Goal: Transaction & Acquisition: Download file/media

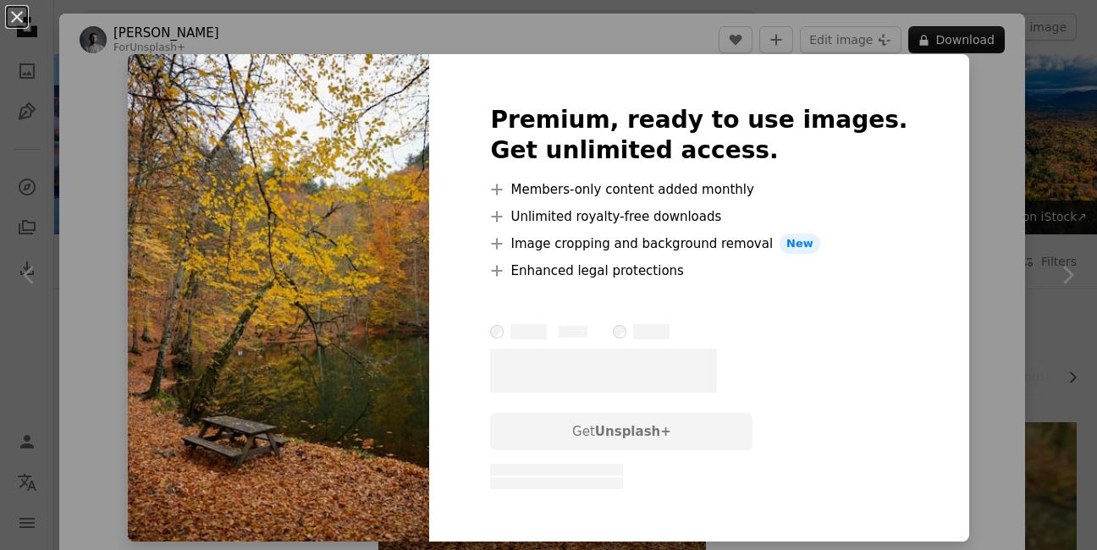
scroll to position [1497, 0]
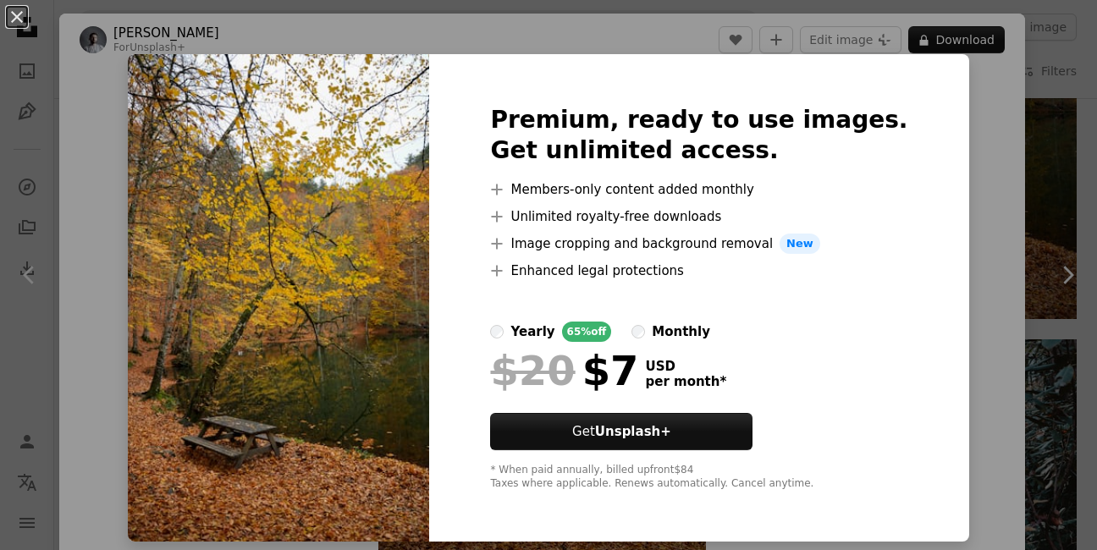
click at [993, 109] on div "An X shape Premium, ready to use images. Get unlimited access. A plus sign Memb…" at bounding box center [548, 275] width 1097 height 550
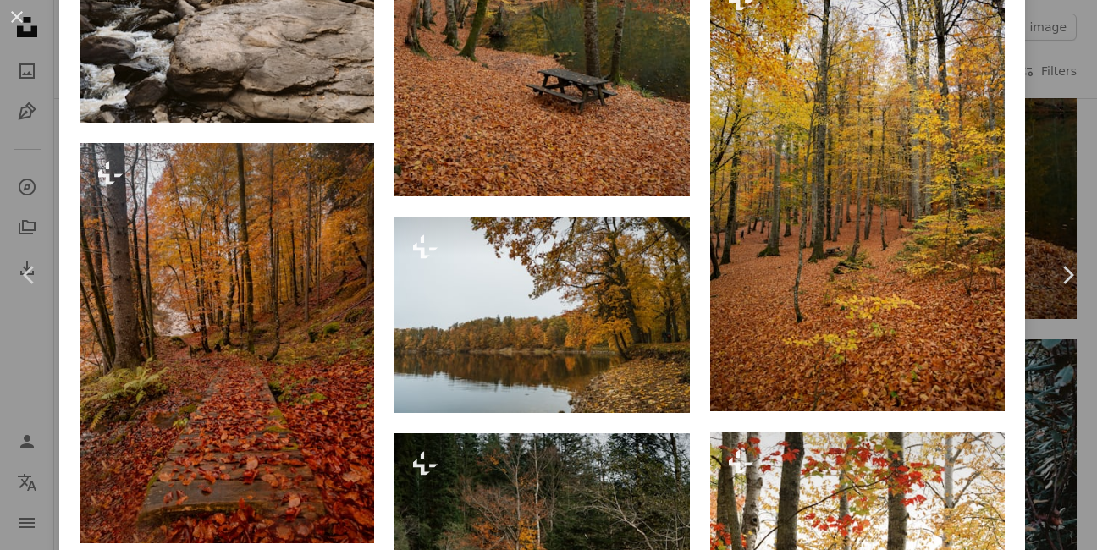
scroll to position [1721, 0]
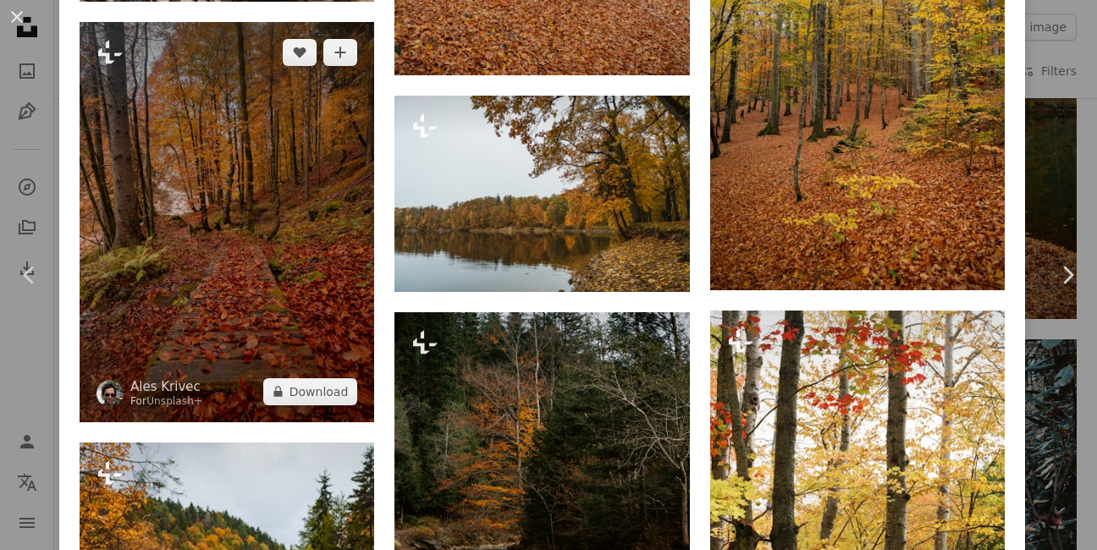
click at [234, 241] on img at bounding box center [227, 222] width 295 height 400
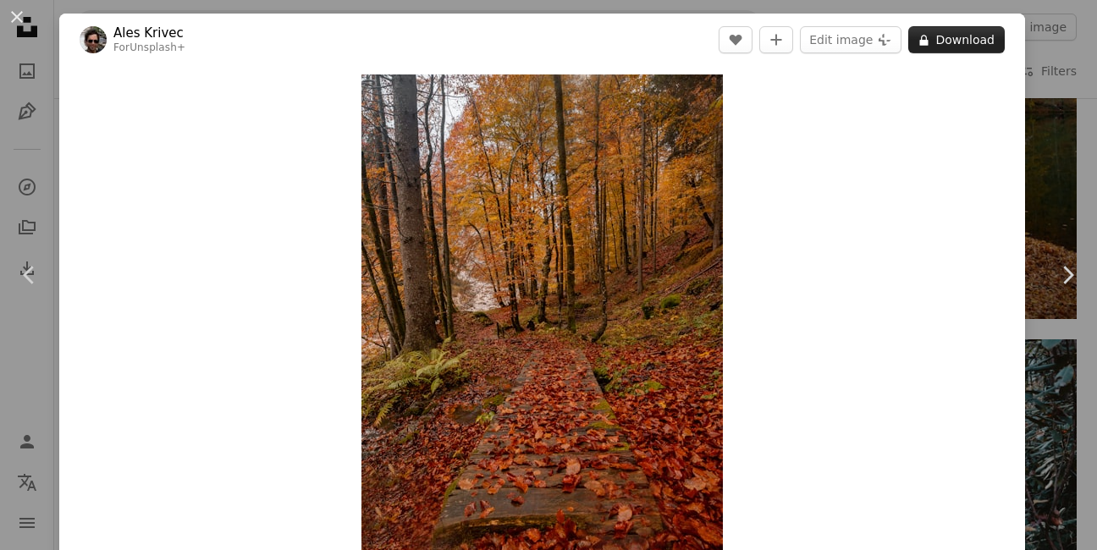
click at [995, 47] on button "A lock Download" at bounding box center [956, 39] width 96 height 27
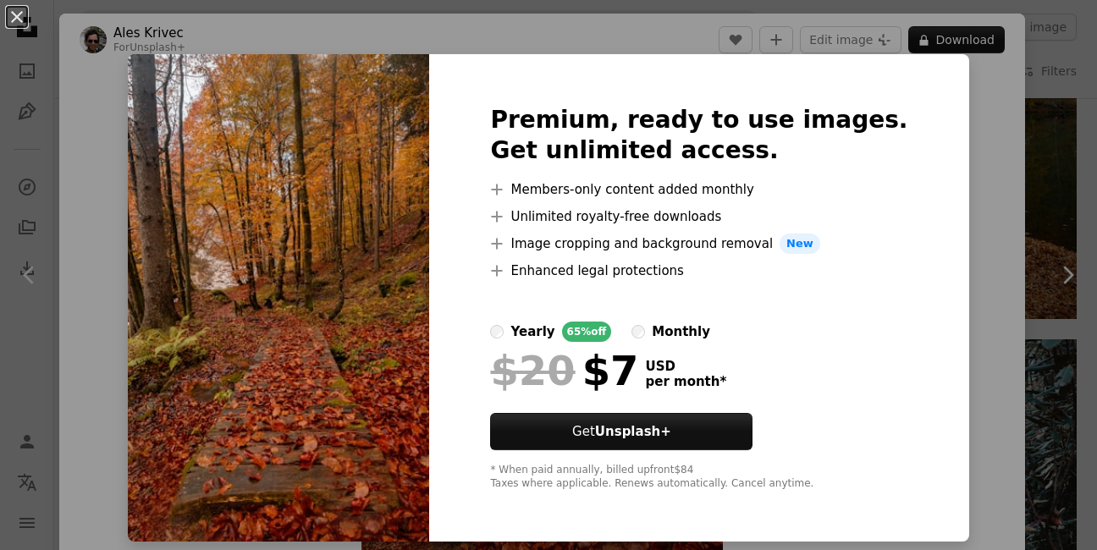
click at [985, 140] on div "An X shape Premium, ready to use images. Get unlimited access. A plus sign Memb…" at bounding box center [548, 275] width 1097 height 550
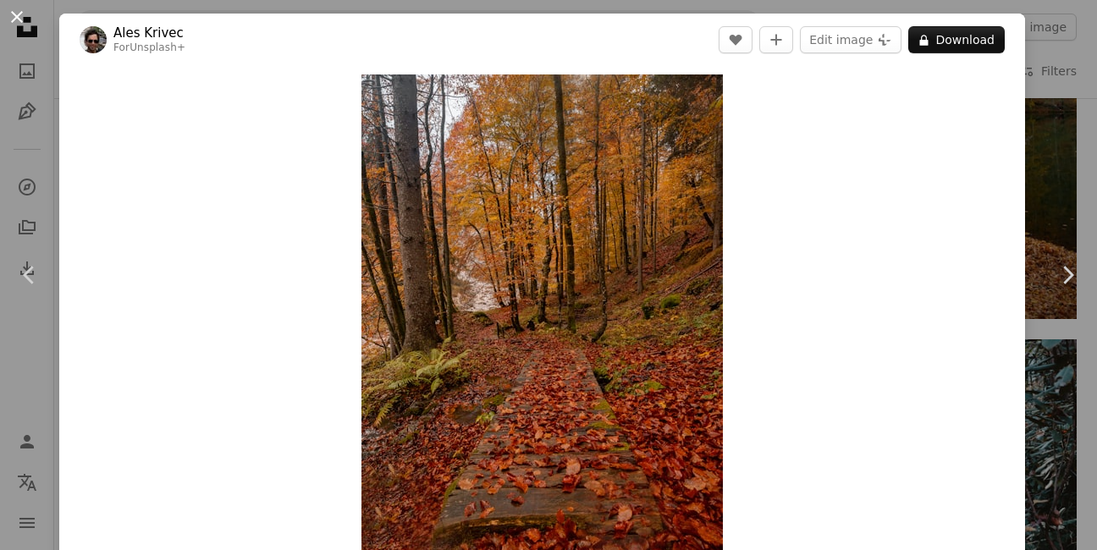
click at [24, 13] on button "An X shape" at bounding box center [17, 17] width 20 height 20
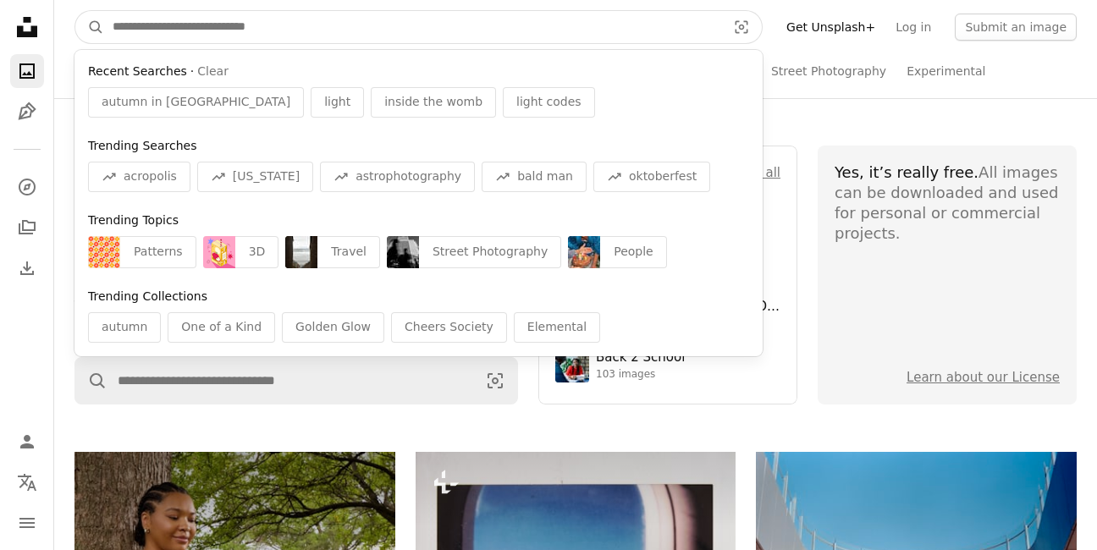
click at [272, 34] on input "Find visuals sitewide" at bounding box center [412, 27] width 617 height 32
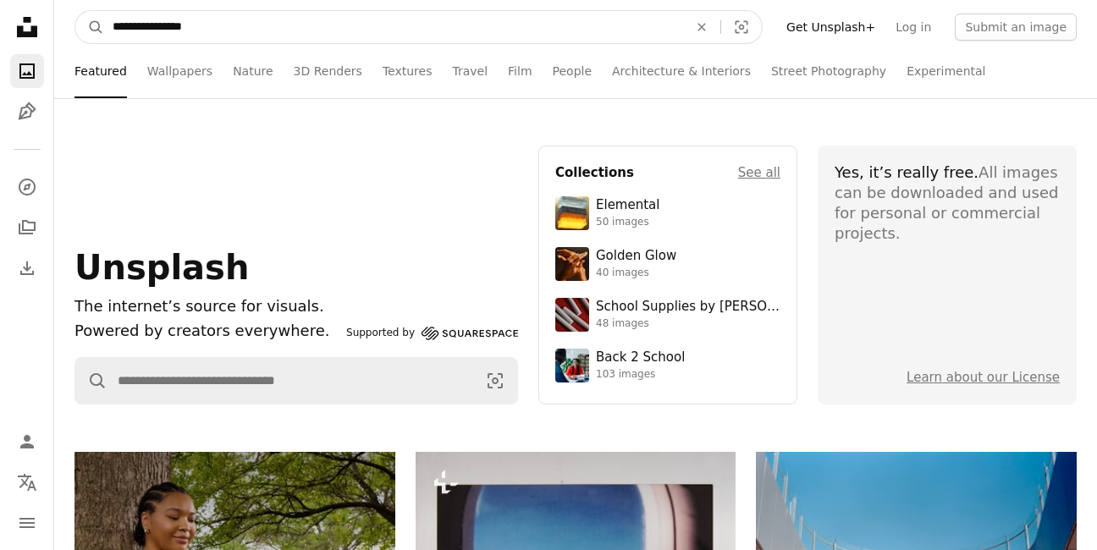
type input "**********"
click button "A magnifying glass" at bounding box center [89, 27] width 29 height 32
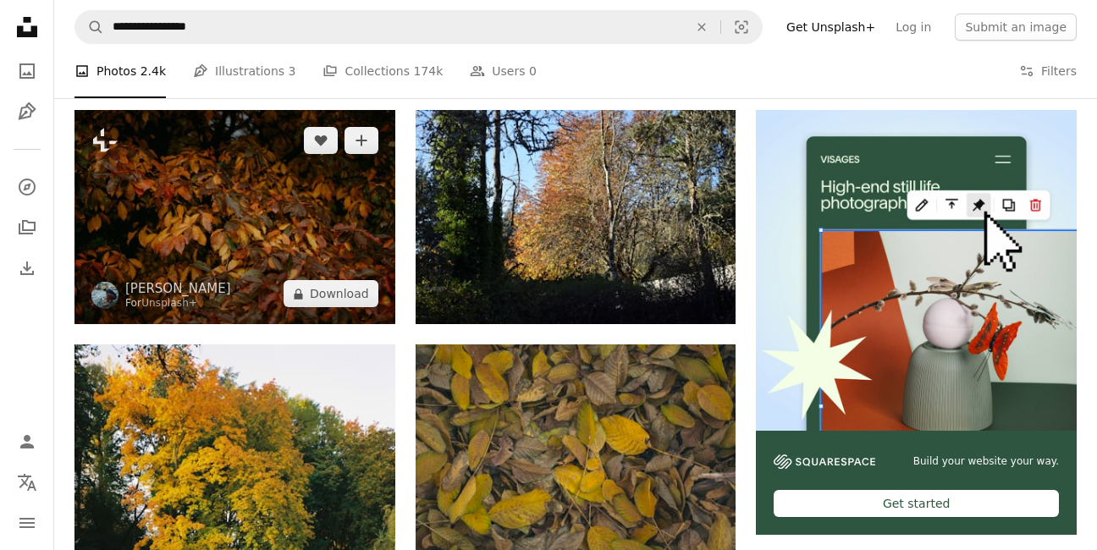
scroll to position [311, 0]
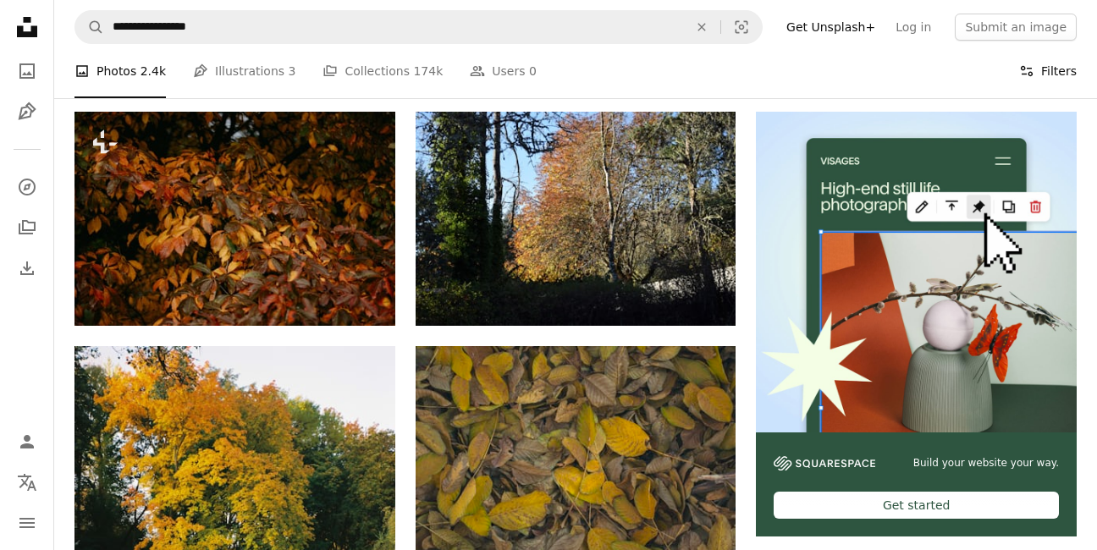
click at [1063, 69] on button "Filters Filters" at bounding box center [1048, 71] width 58 height 54
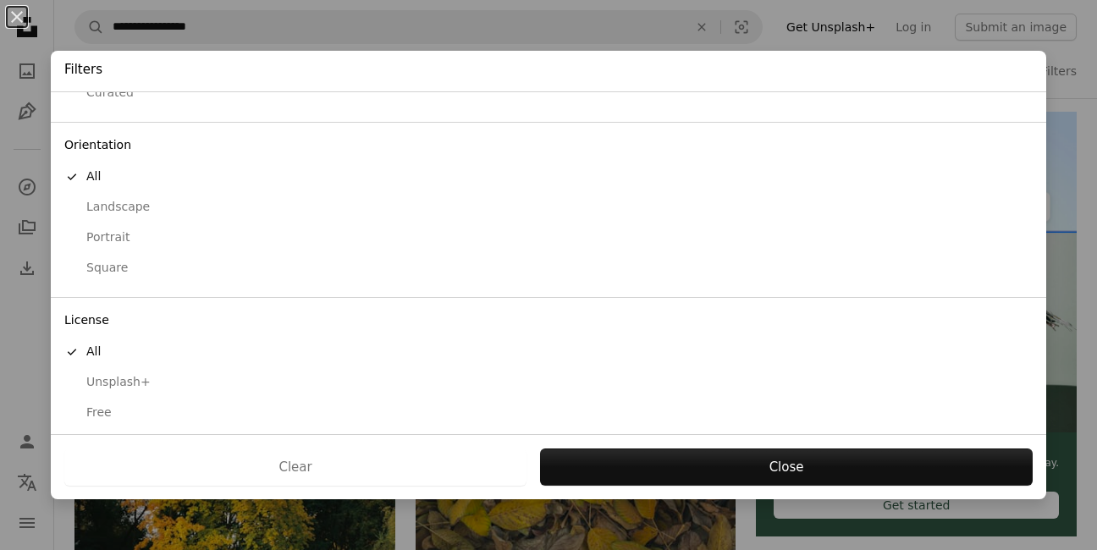
scroll to position [122, 0]
click at [91, 401] on div "Free" at bounding box center [548, 405] width 968 height 17
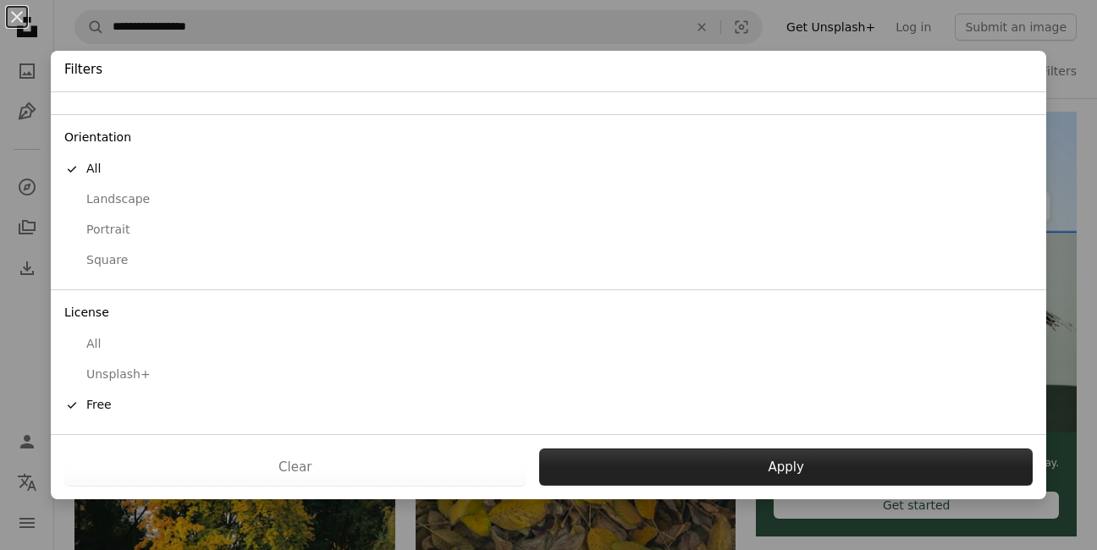
click at [720, 460] on button "Apply" at bounding box center [785, 467] width 493 height 37
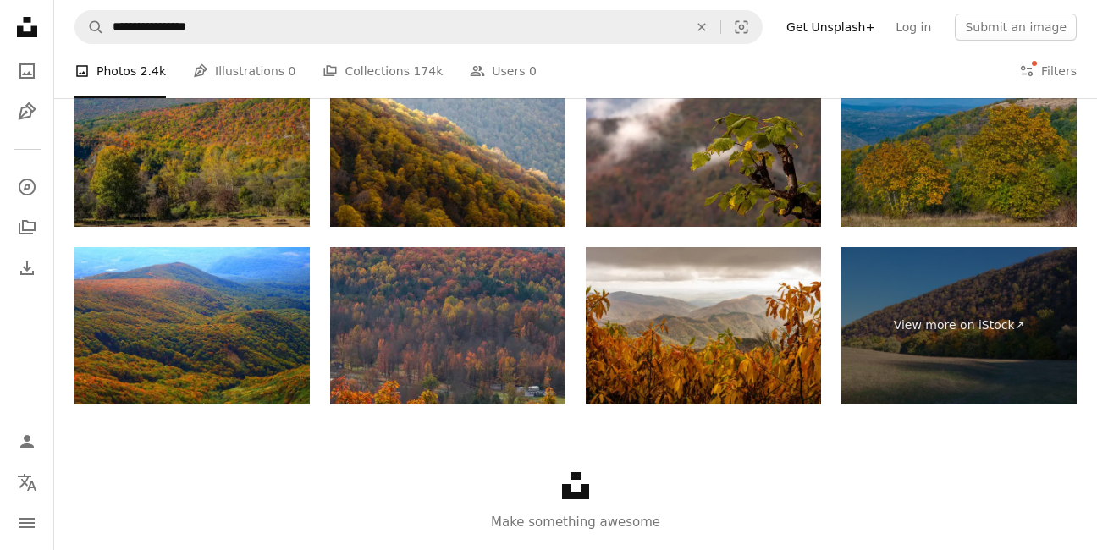
scroll to position [3101, 0]
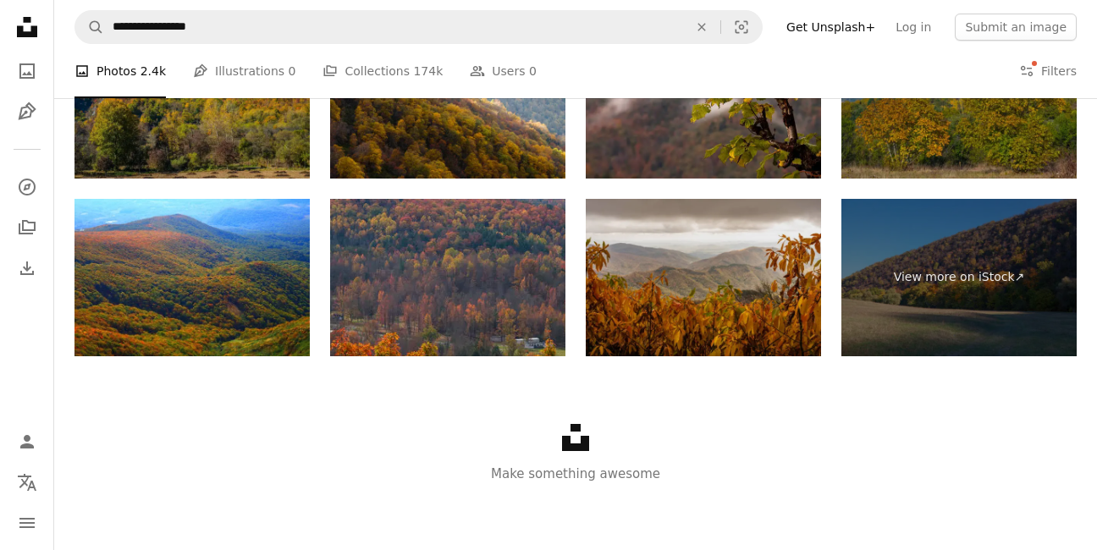
click at [689, 305] on img at bounding box center [703, 277] width 235 height 157
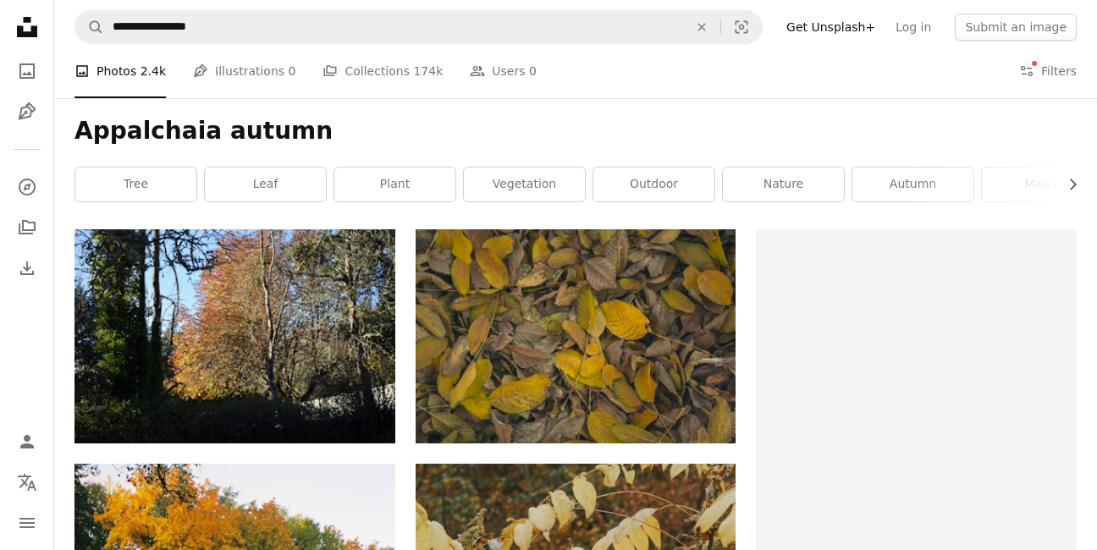
scroll to position [0, 0]
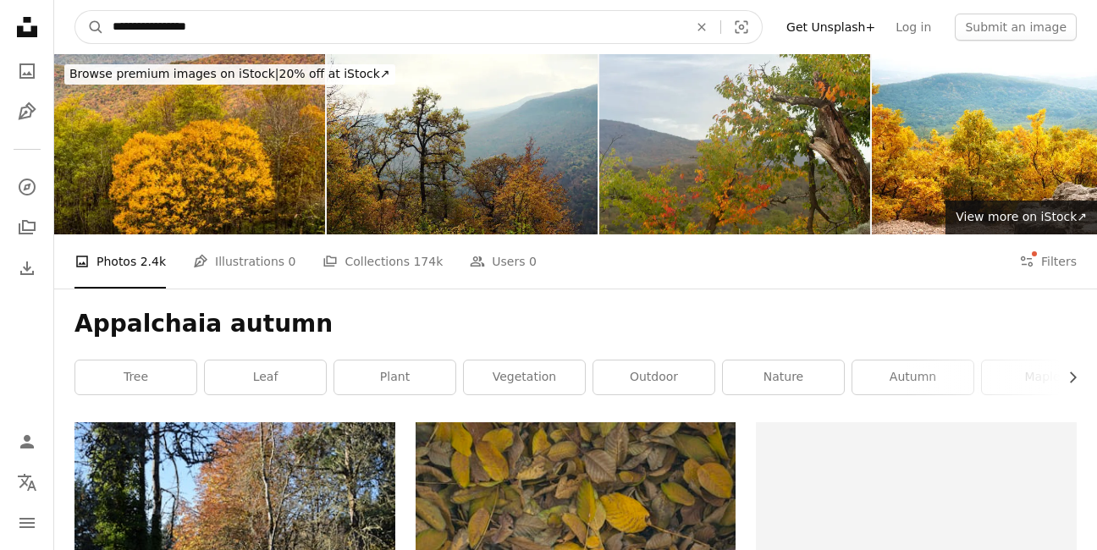
drag, startPoint x: 245, startPoint y: 32, endPoint x: 62, endPoint y: 29, distance: 183.7
click at [62, 29] on nav "**********" at bounding box center [575, 27] width 1043 height 54
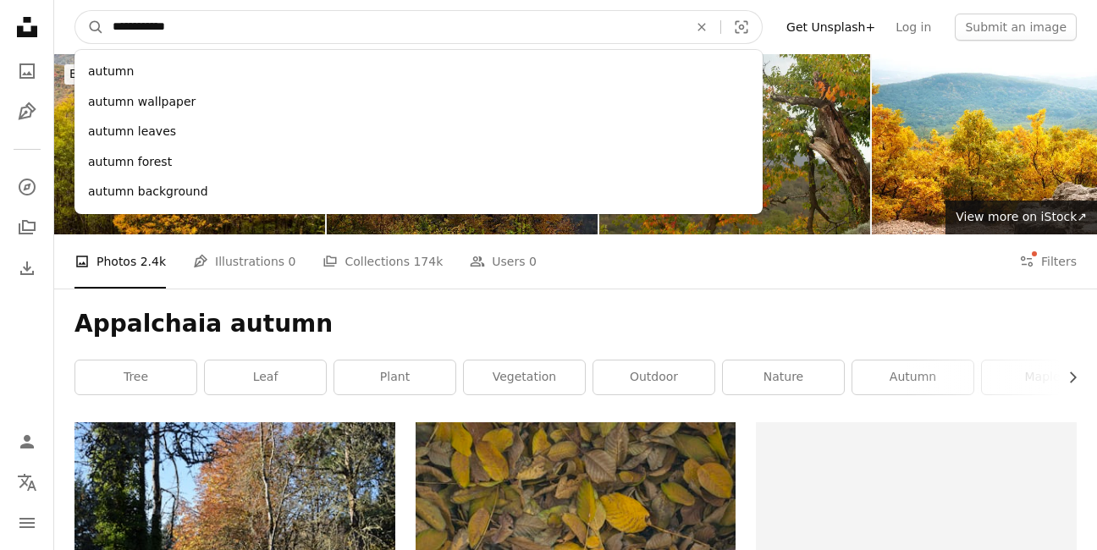
type input "**********"
click button "A magnifying glass" at bounding box center [89, 27] width 29 height 32
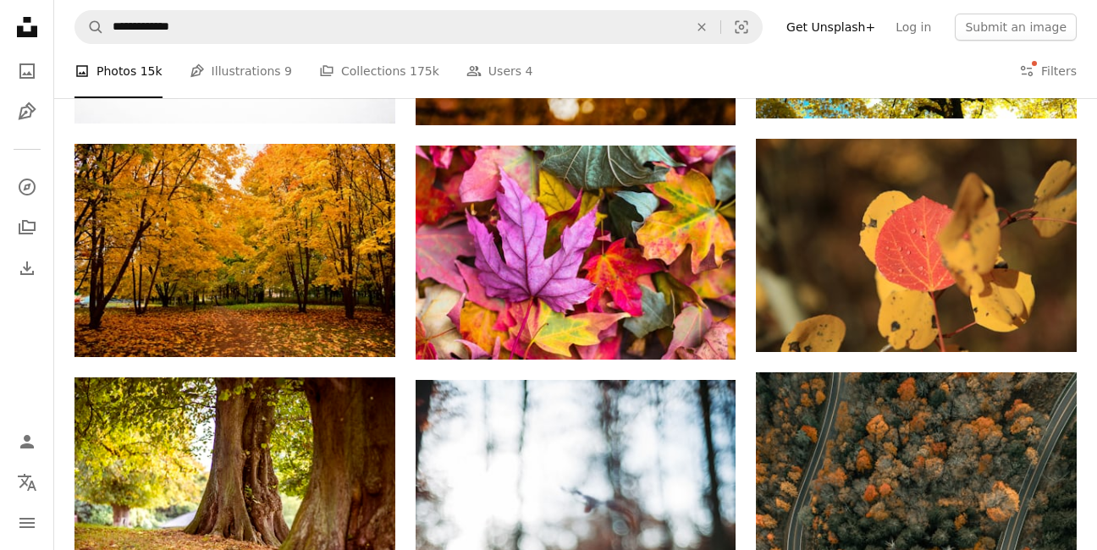
scroll to position [2206, 0]
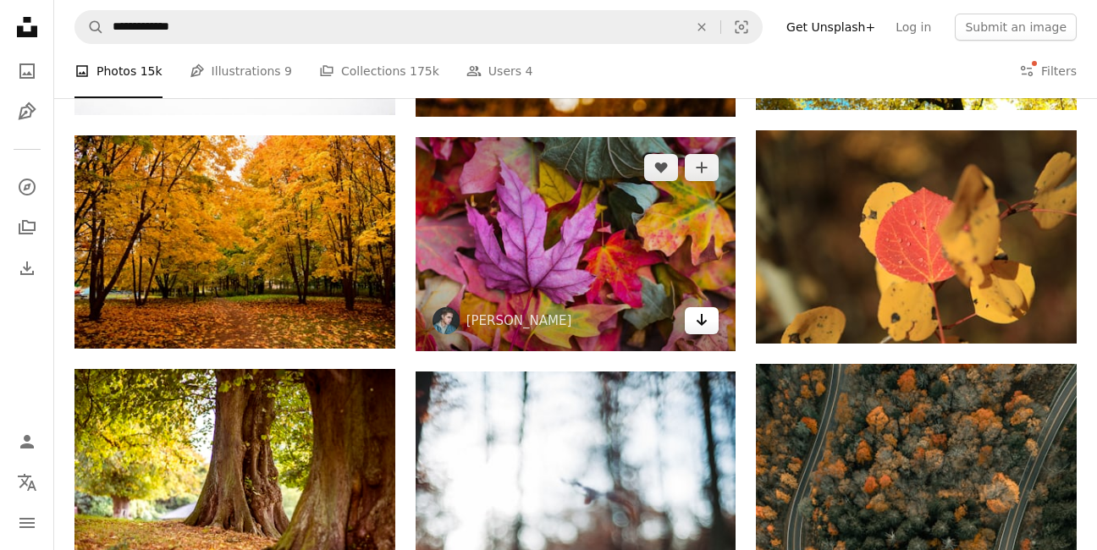
click at [707, 316] on icon "Arrow pointing down" at bounding box center [702, 320] width 14 height 20
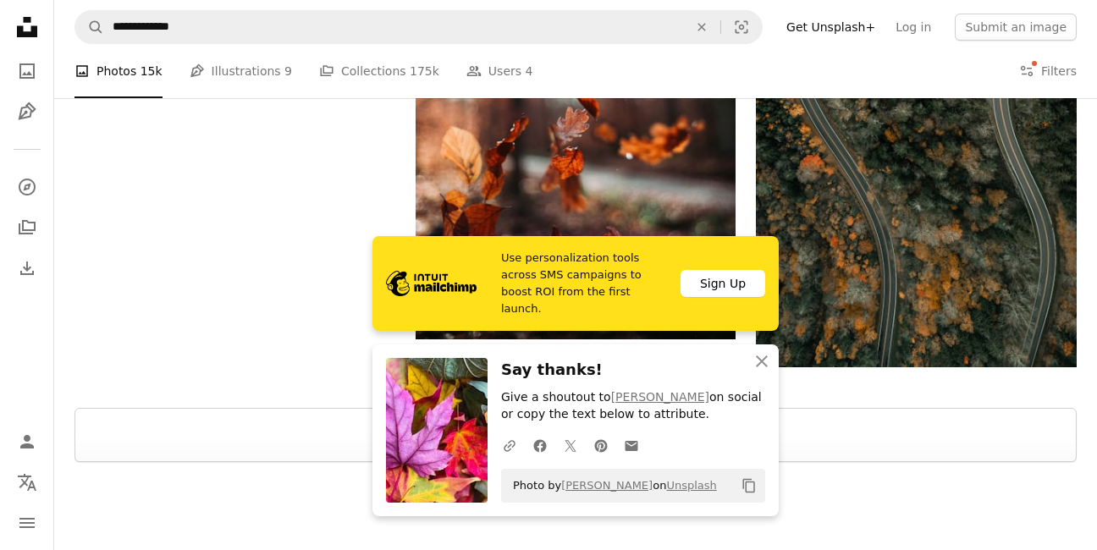
scroll to position [2762, 0]
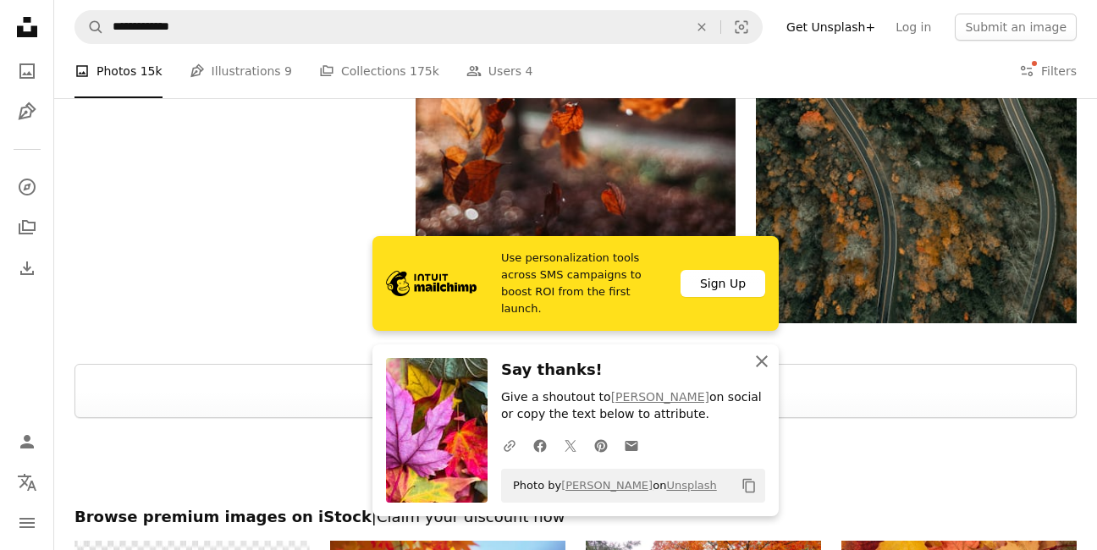
click at [767, 362] on icon "An X shape" at bounding box center [762, 361] width 20 height 20
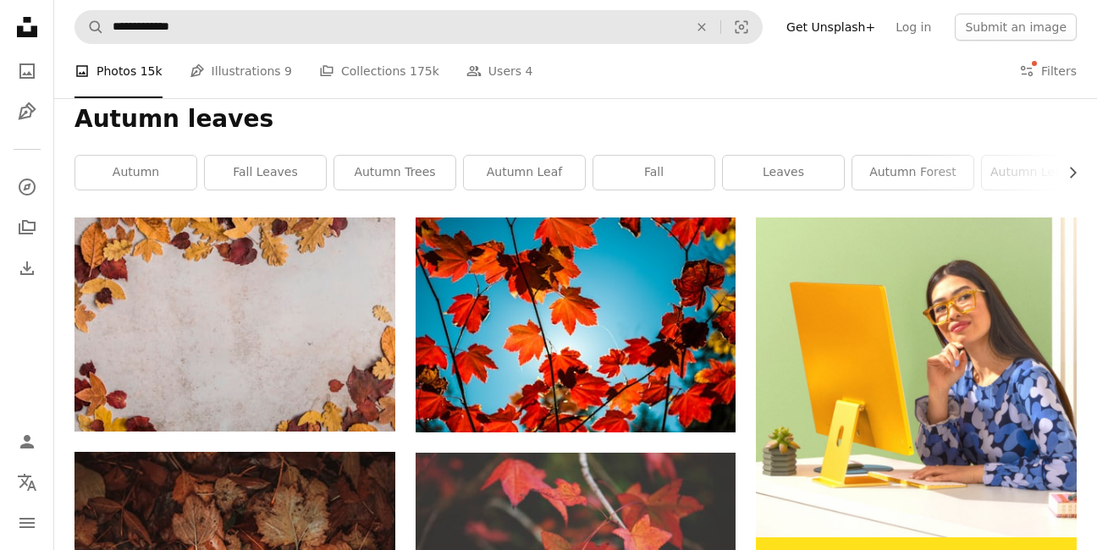
scroll to position [182, 0]
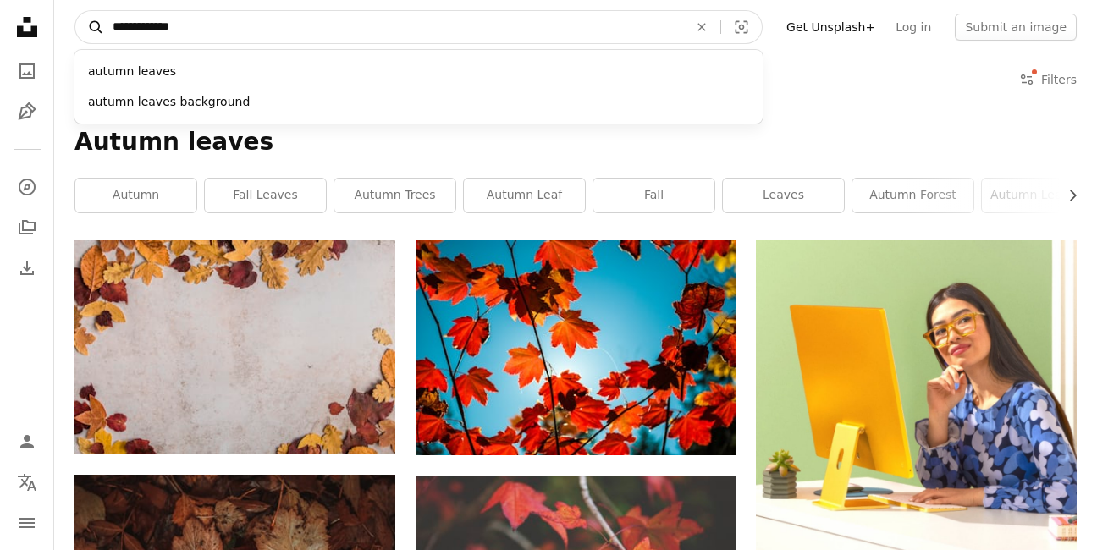
drag, startPoint x: 219, startPoint y: 21, endPoint x: 82, endPoint y: 23, distance: 137.1
click at [89, 25] on form "**********" at bounding box center [418, 27] width 688 height 34
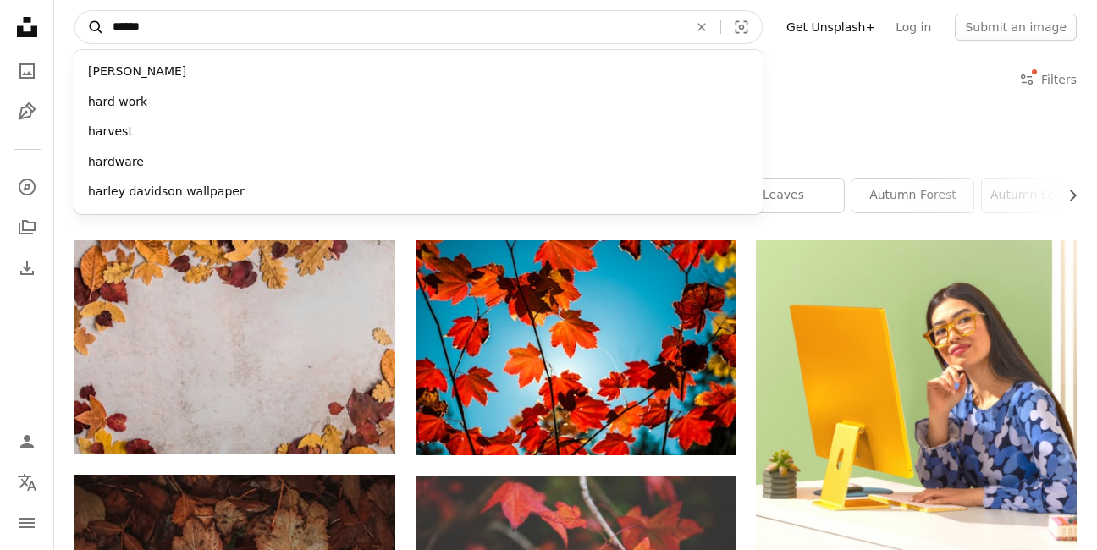
type input "*******"
click button "A magnifying glass" at bounding box center [89, 27] width 29 height 32
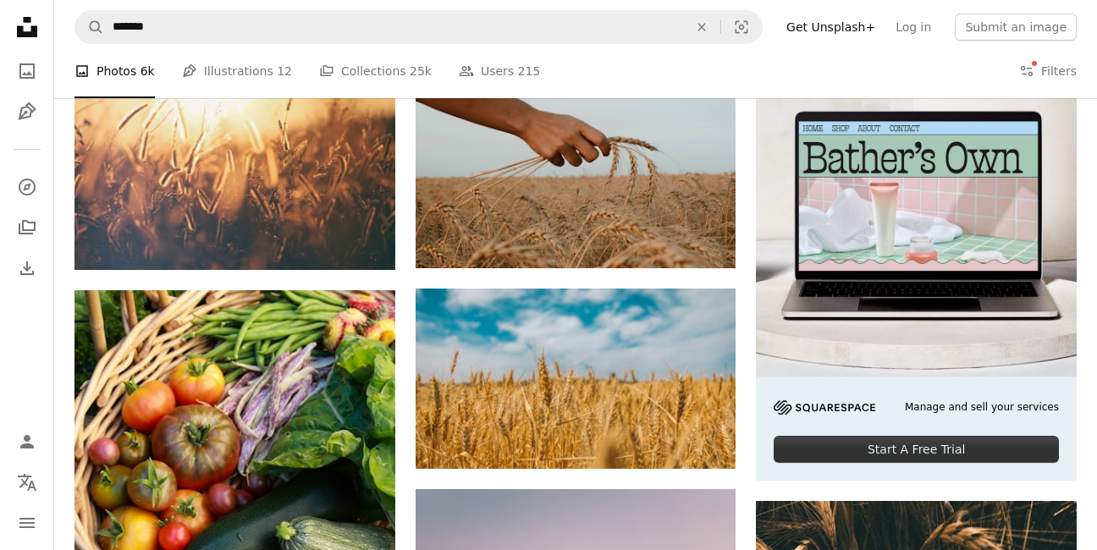
scroll to position [283, 0]
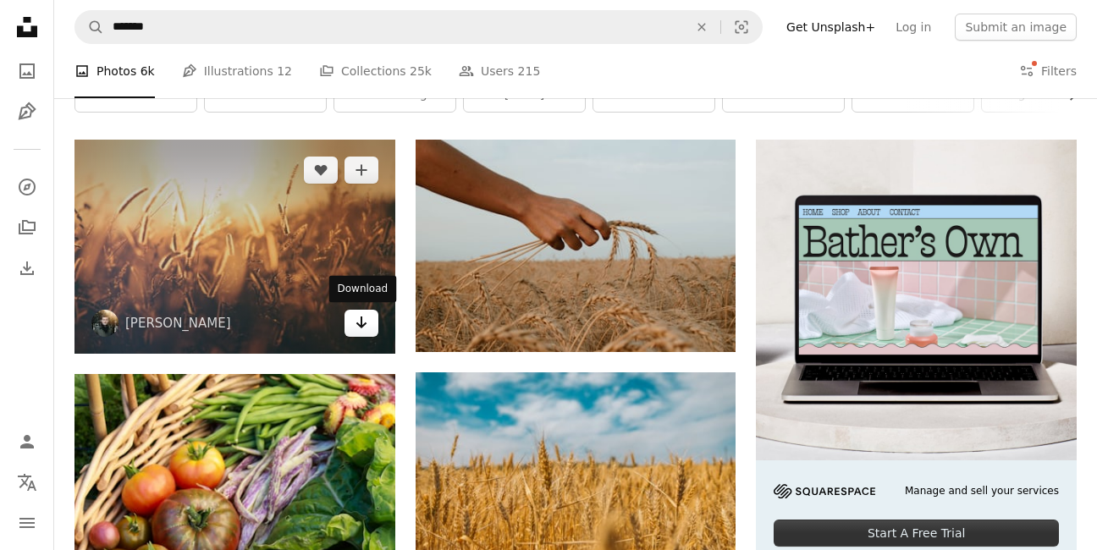
click at [365, 320] on icon "Arrow pointing down" at bounding box center [362, 322] width 14 height 20
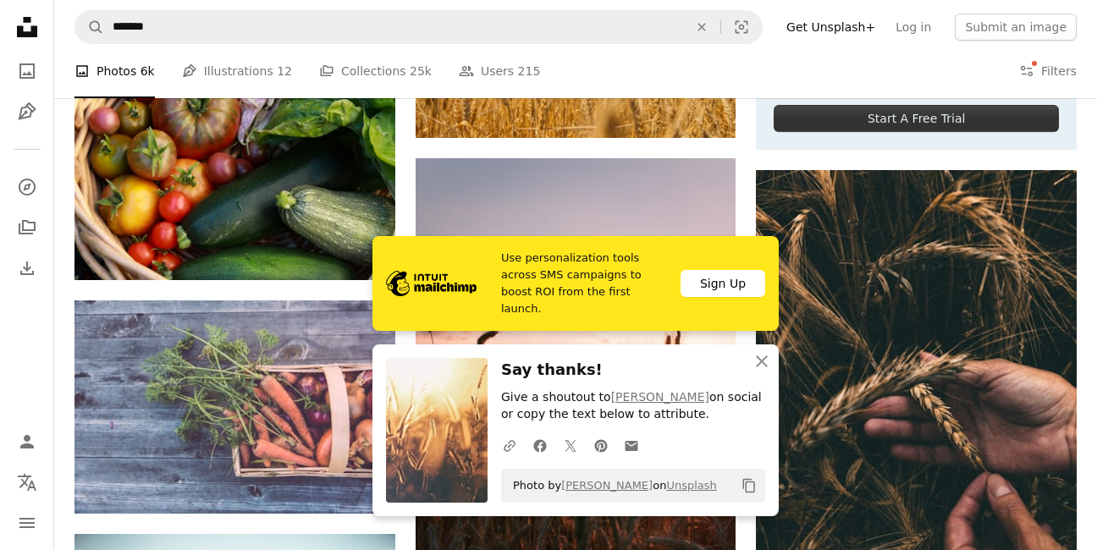
scroll to position [698, 0]
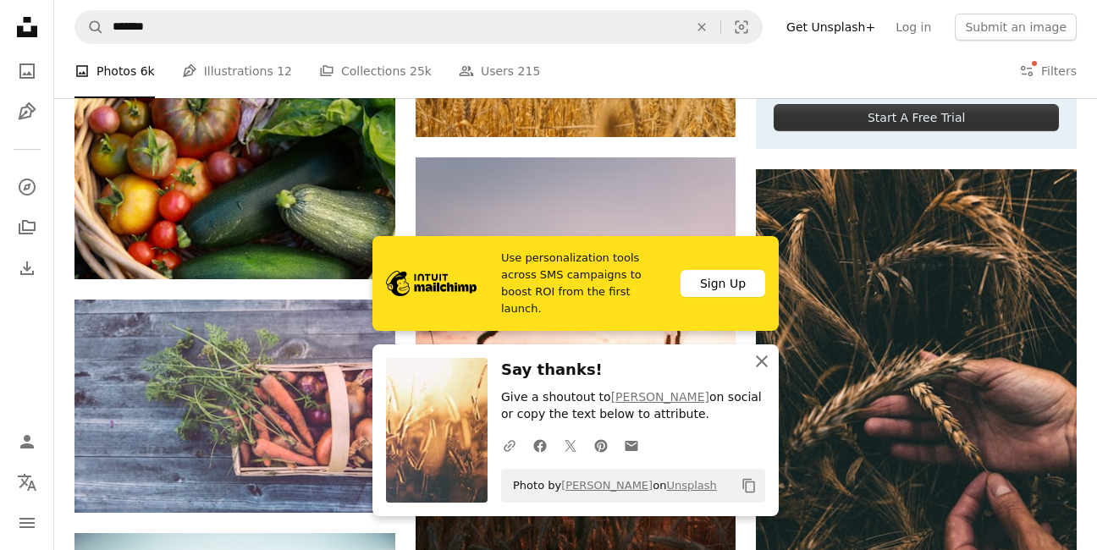
click at [766, 362] on icon "An X shape" at bounding box center [762, 361] width 20 height 20
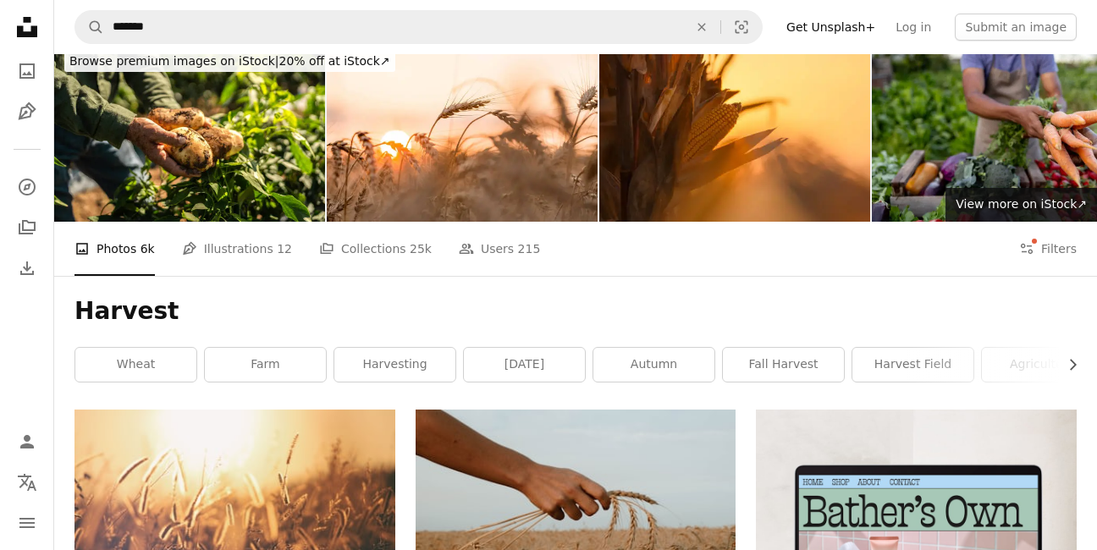
scroll to position [0, 0]
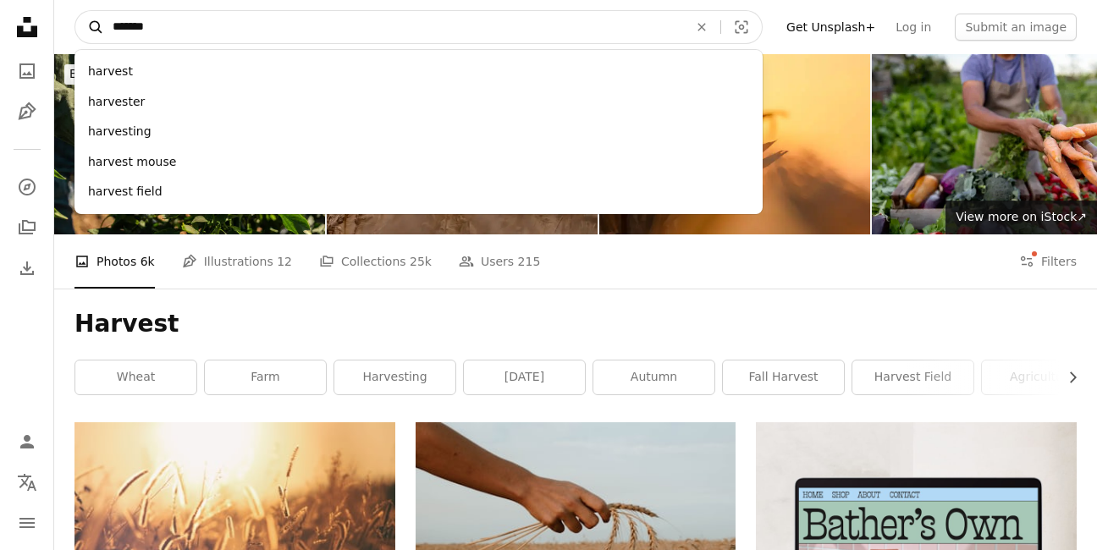
drag, startPoint x: 177, startPoint y: 31, endPoint x: 74, endPoint y: 28, distance: 102.5
click at [74, 28] on form "A magnifying glass ******* harvest harvester harvesting harvest mouse harvest f…" at bounding box center [418, 27] width 688 height 34
type input "******"
click button "A magnifying glass" at bounding box center [89, 27] width 29 height 32
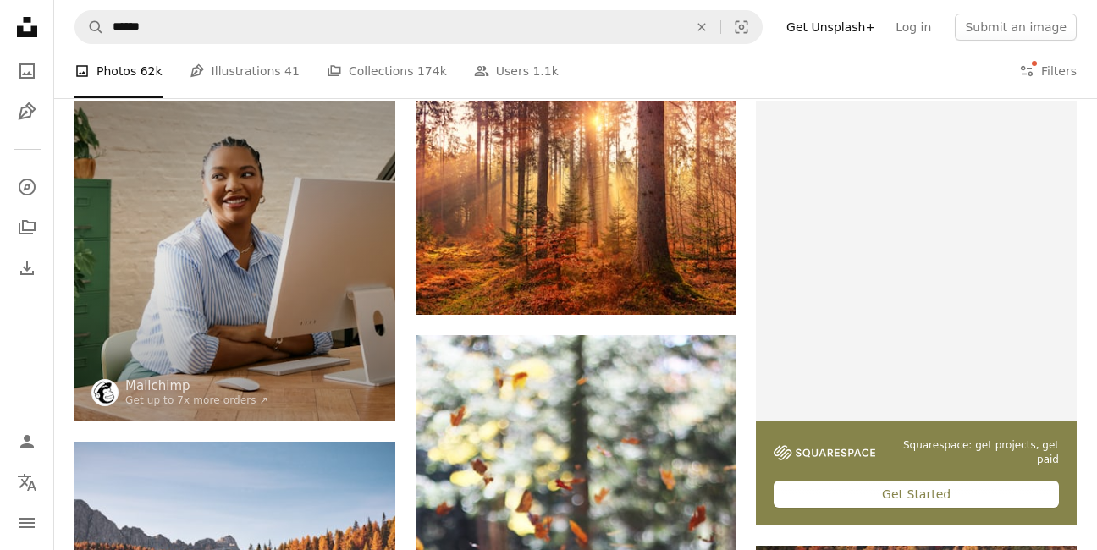
scroll to position [320, 0]
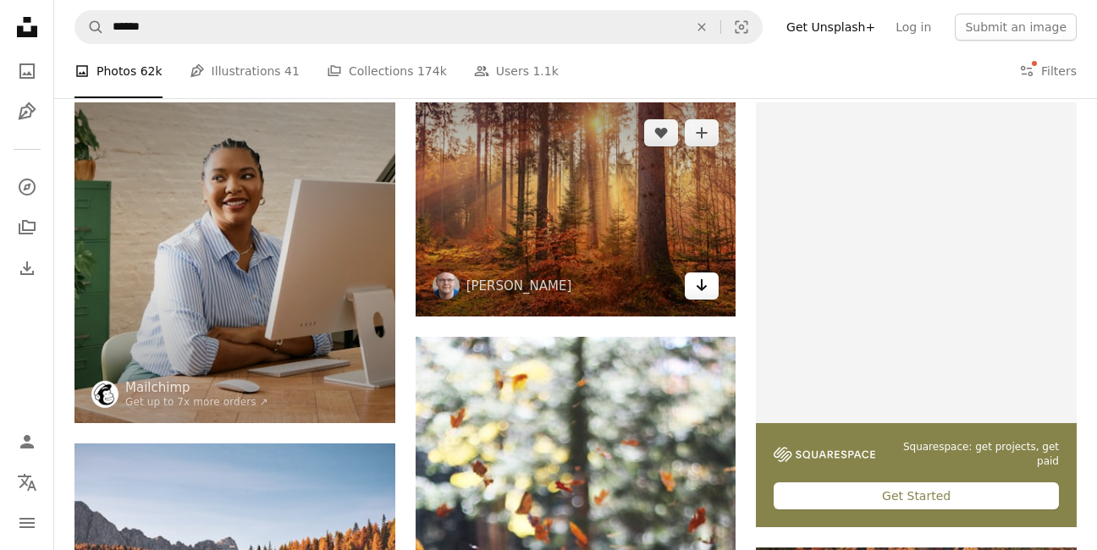
click at [706, 288] on icon "Arrow pointing down" at bounding box center [702, 285] width 14 height 20
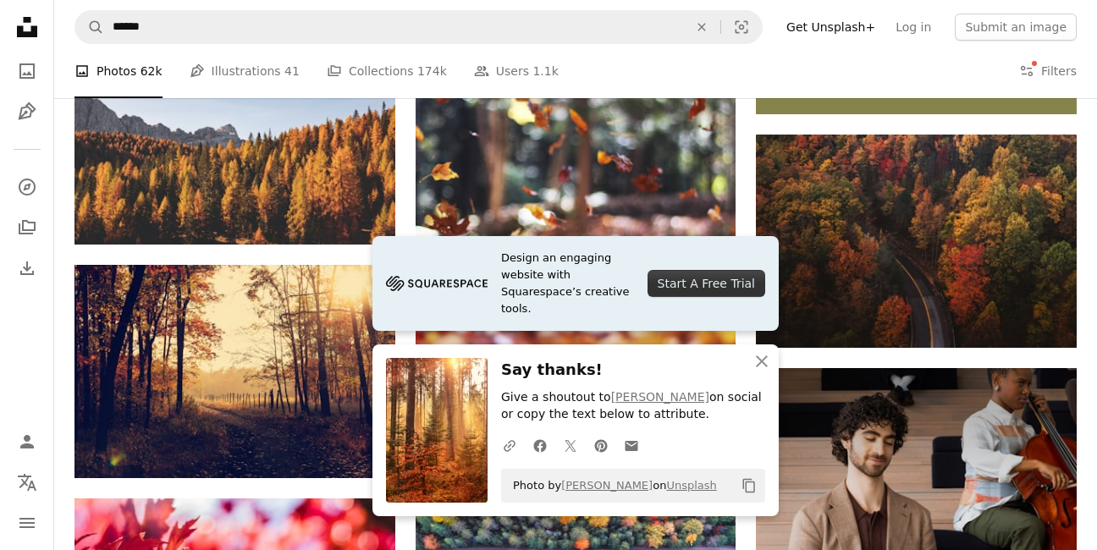
scroll to position [739, 0]
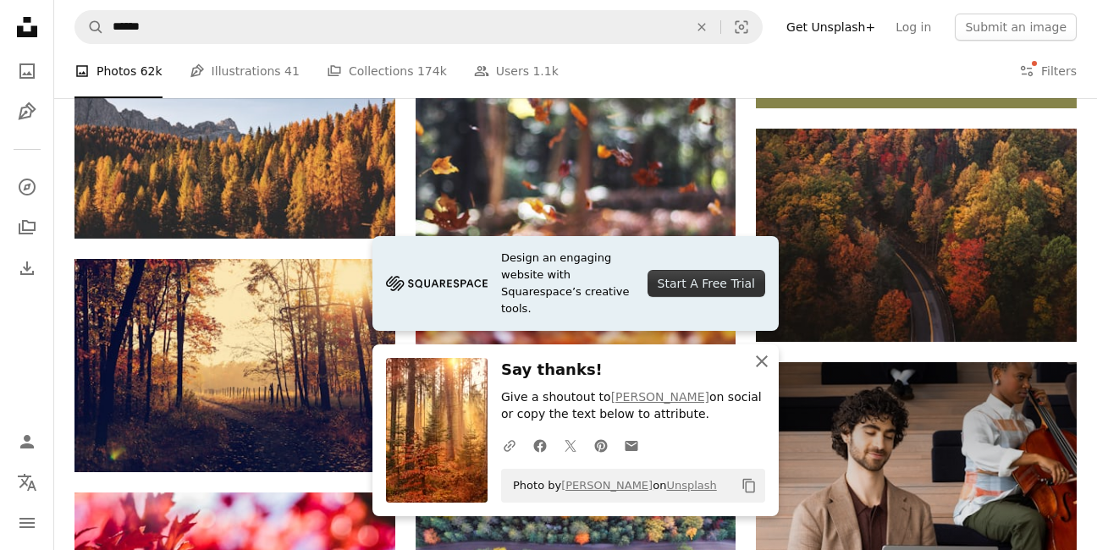
click at [766, 361] on icon "An X shape" at bounding box center [762, 361] width 20 height 20
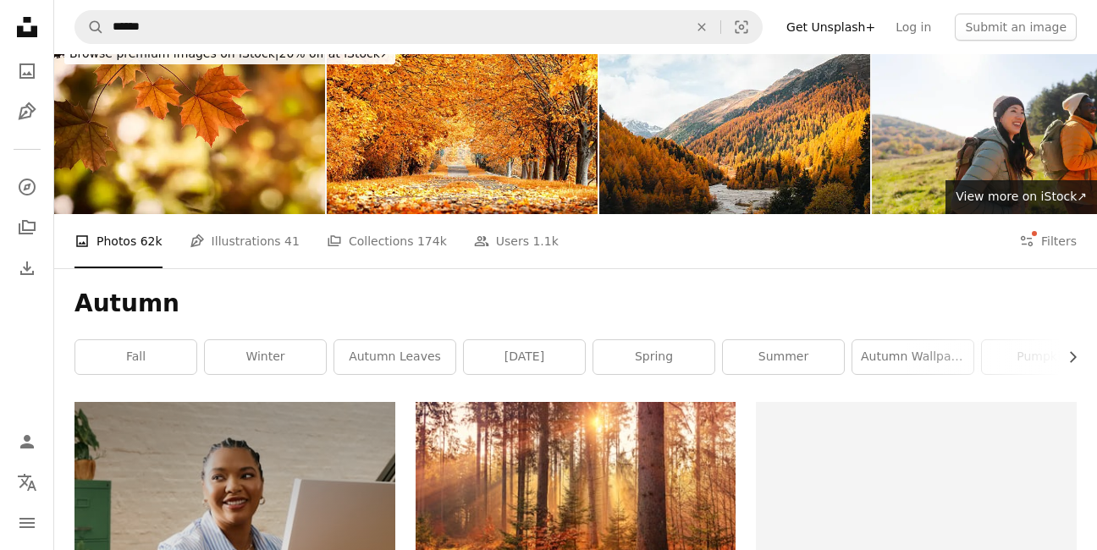
scroll to position [0, 0]
